Goal: Transaction & Acquisition: Purchase product/service

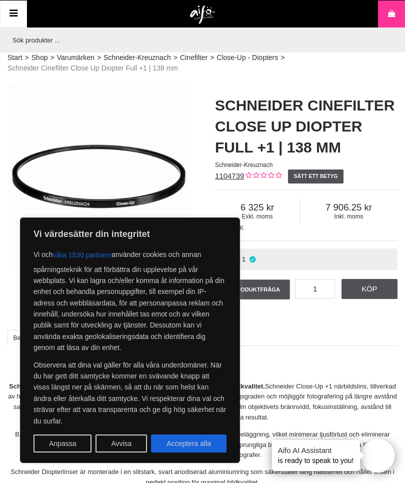
click at [126, 451] on button "Avvisa" at bounding box center [122, 444] width 52 height 18
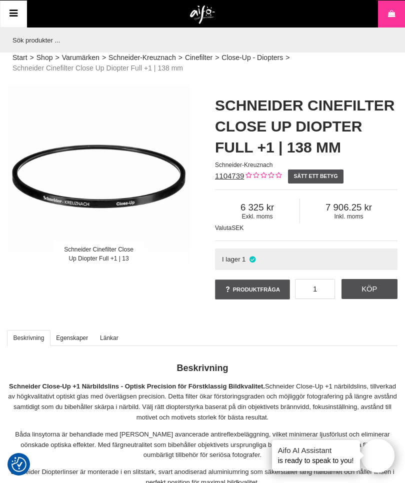
click at [371, 61] on div "Start > Shop > Varumärken > Schneider-Kreuznach > Cinefilter > Close-Up - Diopt…" at bounding box center [202, 67] width 405 height 28
click at [9, 17] on icon at bounding box center [14, 14] width 12 height 15
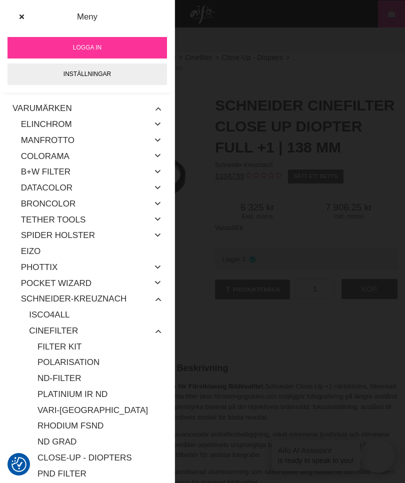
click at [23, 21] on button at bounding box center [22, 17] width 18 height 18
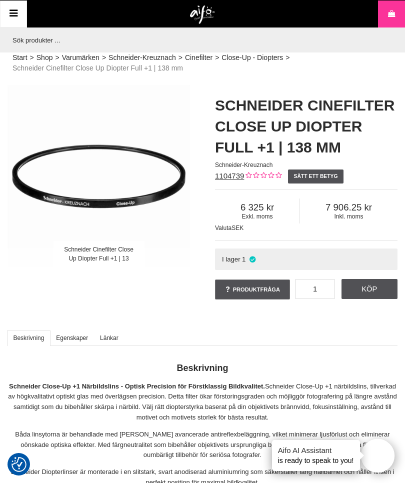
click at [332, 73] on div "Start > Shop > Varumärken > Schneider-Kreuznach > Cinefilter > Close-Up - Diopt…" at bounding box center [202, 67] width 405 height 28
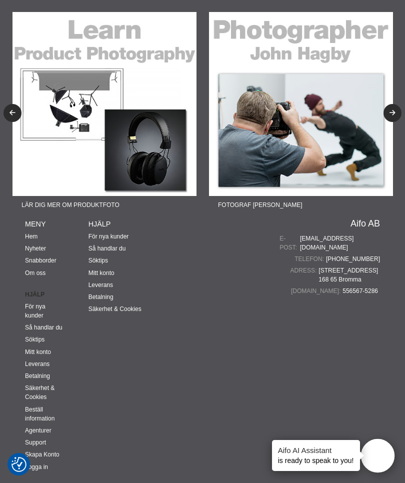
scroll to position [1754, 0]
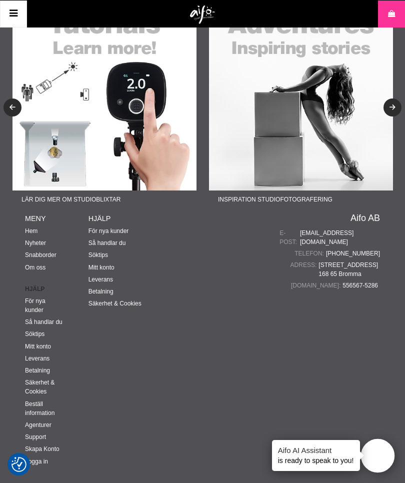
click at [8, 17] on icon at bounding box center [14, 14] width 12 height 15
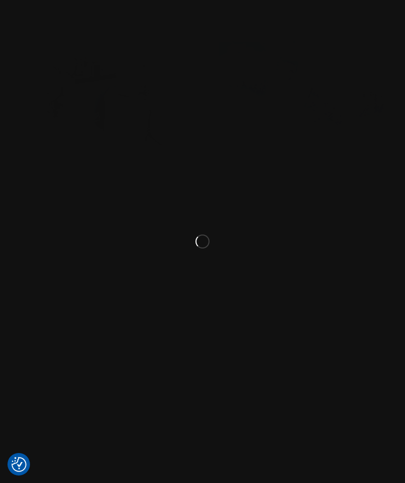
scroll to position [1726, 0]
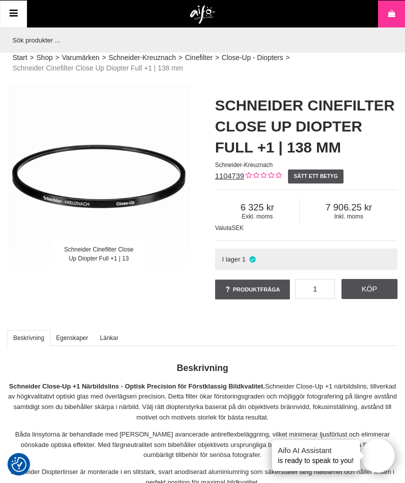
click at [376, 44] on input "text" at bounding box center [200, 40] width 385 height 25
click at [215, 17] on img at bounding box center [203, 15] width 26 height 19
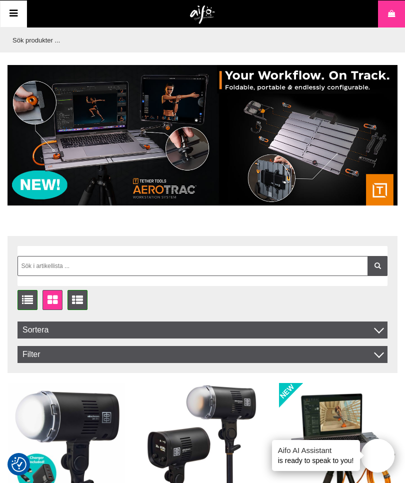
click at [351, 46] on input "text" at bounding box center [200, 40] width 385 height 25
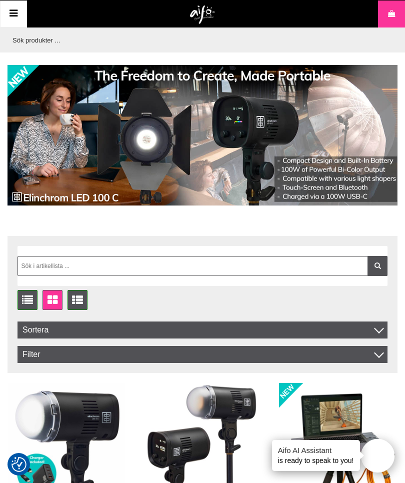
click at [385, 46] on input "text" at bounding box center [200, 40] width 385 height 25
click at [275, 47] on input "text" at bounding box center [200, 40] width 385 height 25
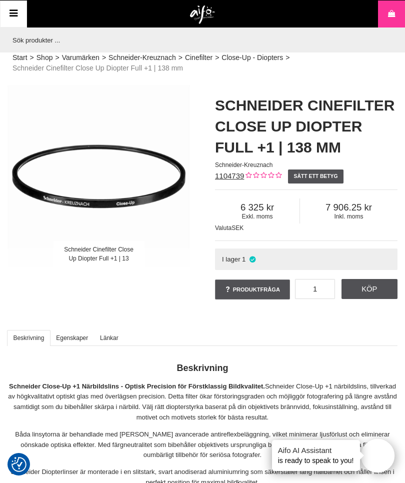
click at [349, 51] on input "text" at bounding box center [200, 40] width 385 height 25
